Goal: Information Seeking & Learning: Learn about a topic

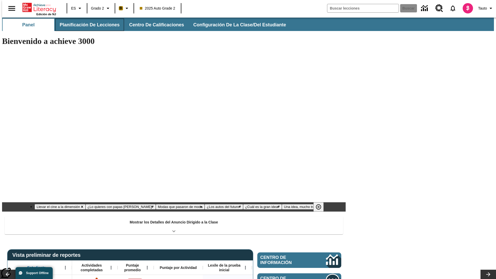
click at [86, 25] on button "Planificación de lecciones" at bounding box center [89, 25] width 69 height 12
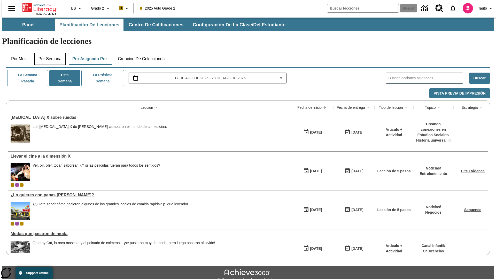
click at [48, 53] on button "Por semana" at bounding box center [49, 59] width 31 height 12
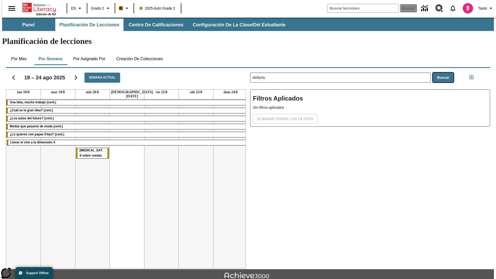
click at [444, 73] on button "Buscar" at bounding box center [442, 78] width 21 height 10
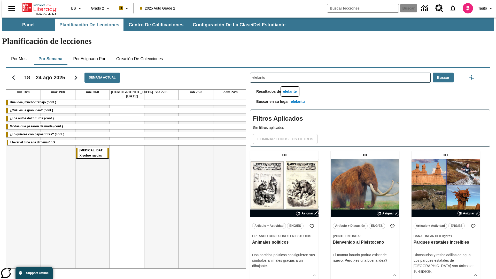
click at [290, 87] on button "elefante" at bounding box center [290, 92] width 18 height 10
type input "elefante"
